Goal: Task Accomplishment & Management: Manage account settings

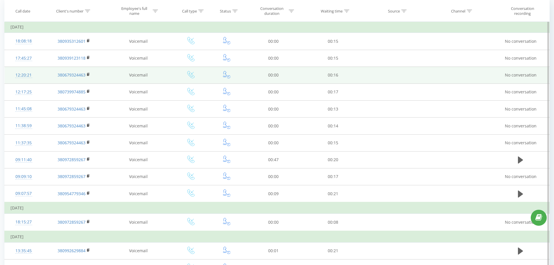
scroll to position [52, 0]
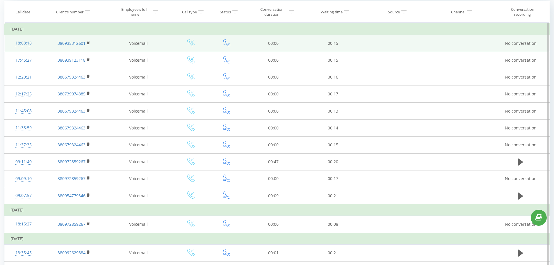
click at [22, 44] on div "18:08:18" at bounding box center [23, 42] width 26 height 11
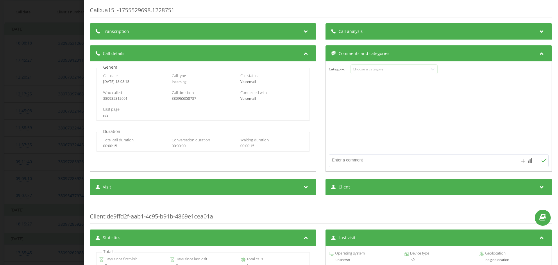
click at [63, 52] on div "Call : ua15_-1755529698.1228751 Transcription For AI analysis of future calls, …" at bounding box center [279, 132] width 558 height 265
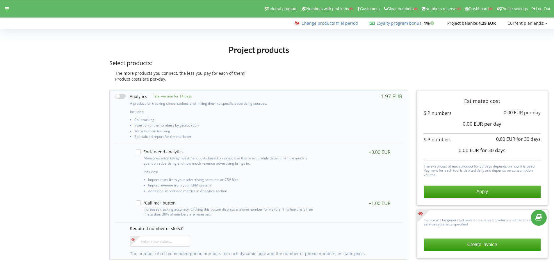
click at [122, 96] on label at bounding box center [131, 96] width 32 height 6
checkbox input "true"
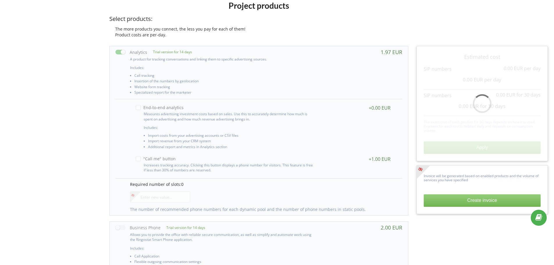
scroll to position [116, 0]
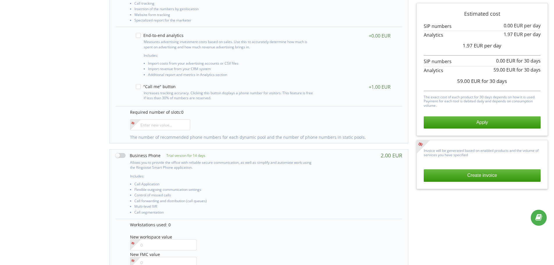
click at [119, 156] on label at bounding box center [137, 155] width 45 height 6
checkbox input "true"
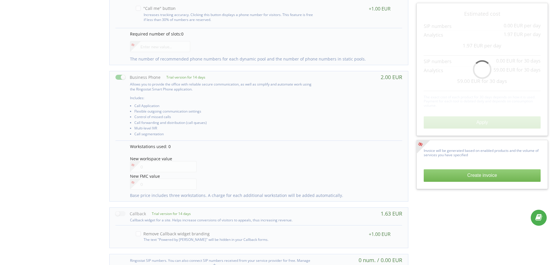
scroll to position [221, 0]
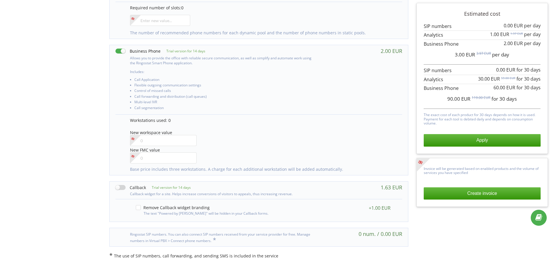
click at [117, 187] on label at bounding box center [130, 187] width 31 height 6
checkbox input "true"
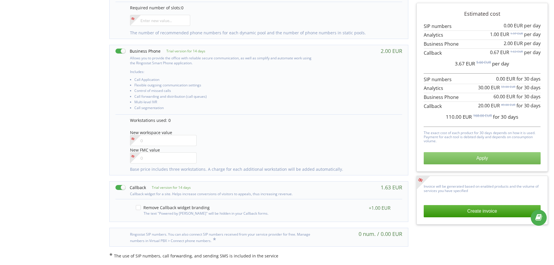
click at [469, 162] on button "Apply" at bounding box center [481, 158] width 117 height 12
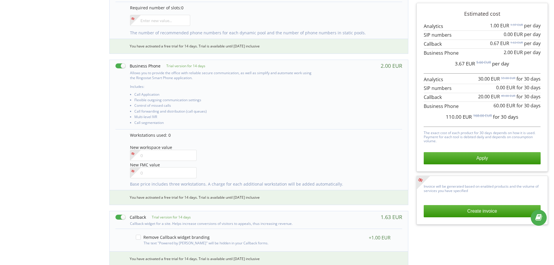
scroll to position [221, 0]
